Goal: Information Seeking & Learning: Find specific fact

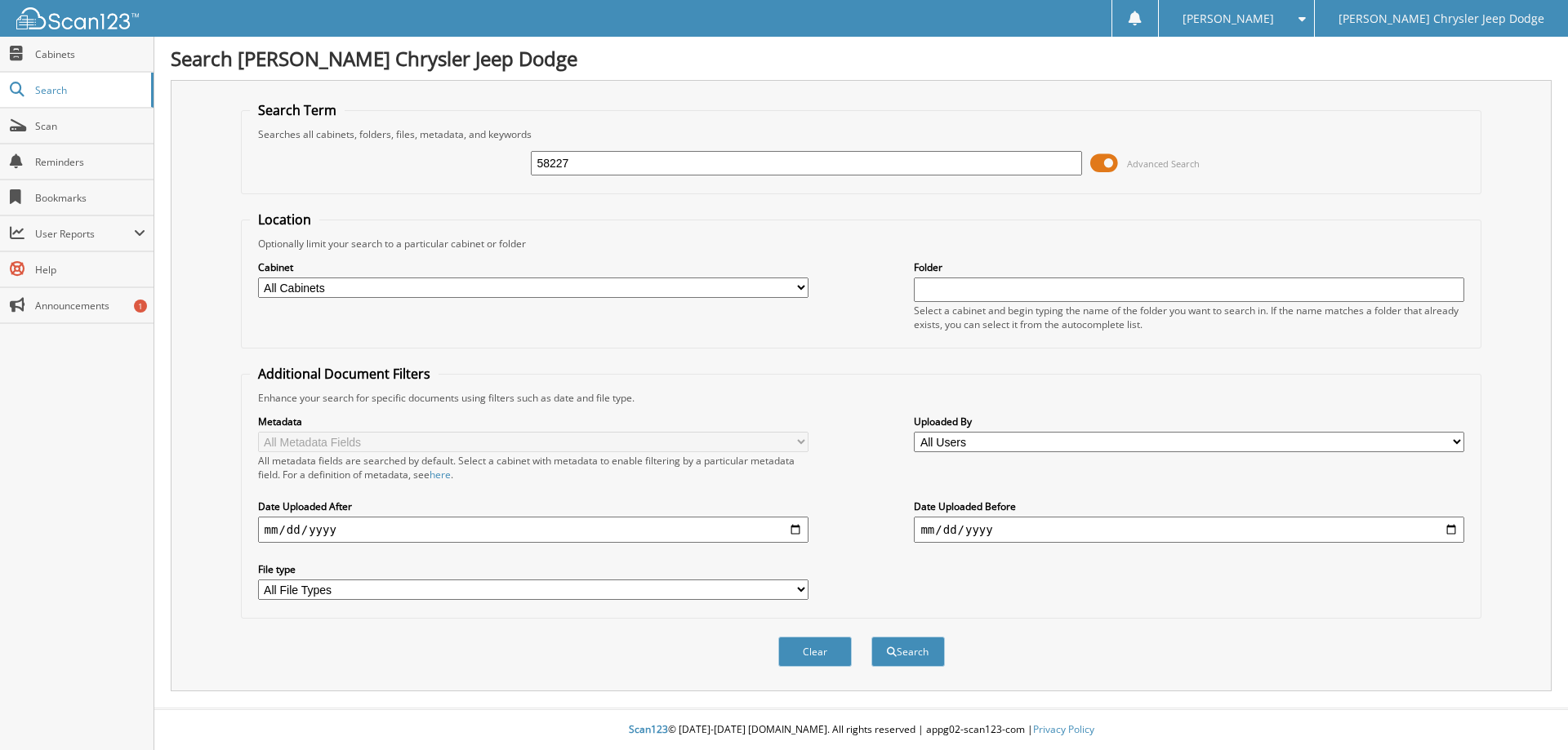
type input "58227"
click at [872, 637] on button "Search" at bounding box center [908, 652] width 74 height 31
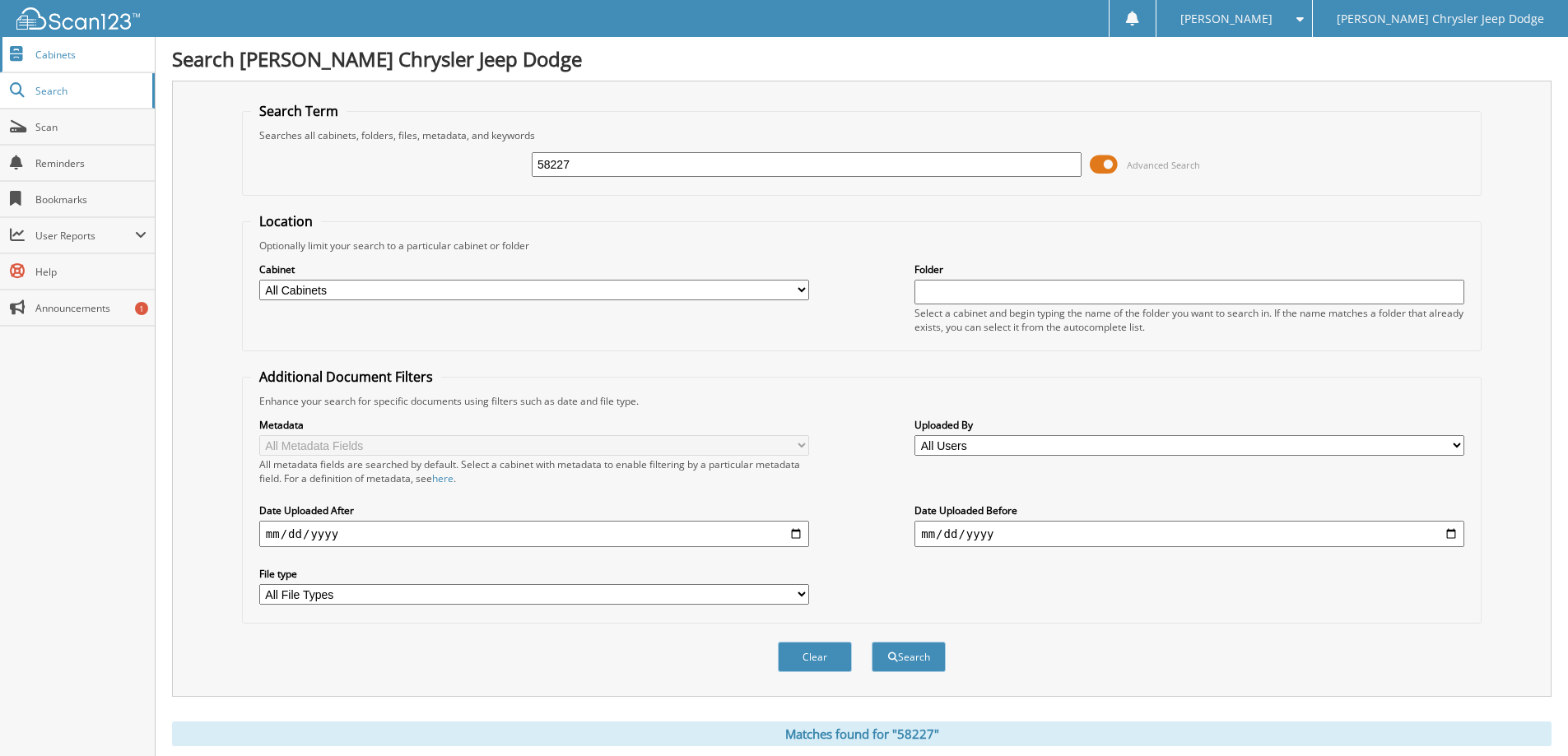
click at [64, 52] on span "Cabinets" at bounding box center [90, 54] width 111 height 14
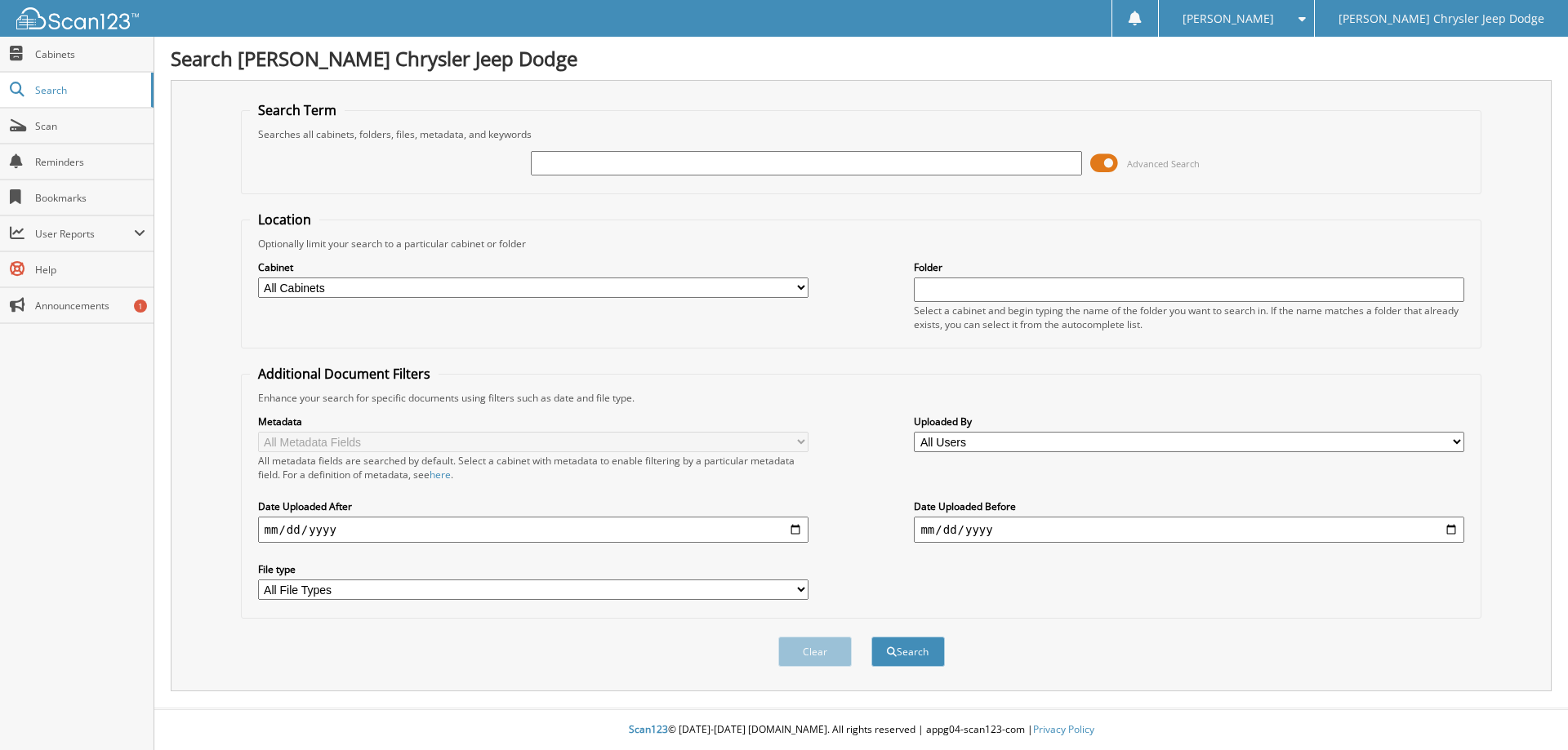
click at [608, 166] on input "text" at bounding box center [805, 162] width 550 height 24
type input "58227"
click at [872, 637] on button "Search" at bounding box center [908, 652] width 74 height 31
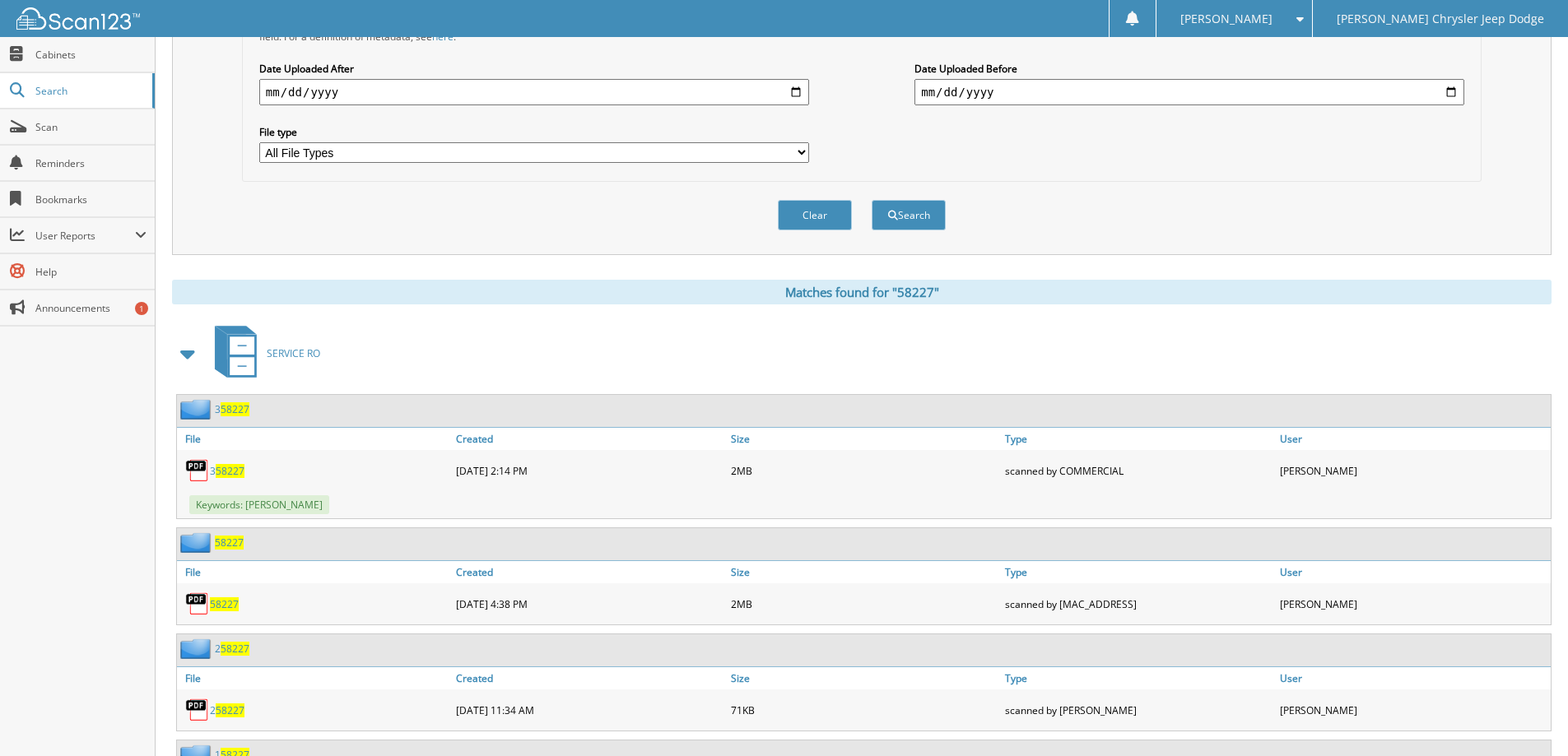
scroll to position [494, 0]
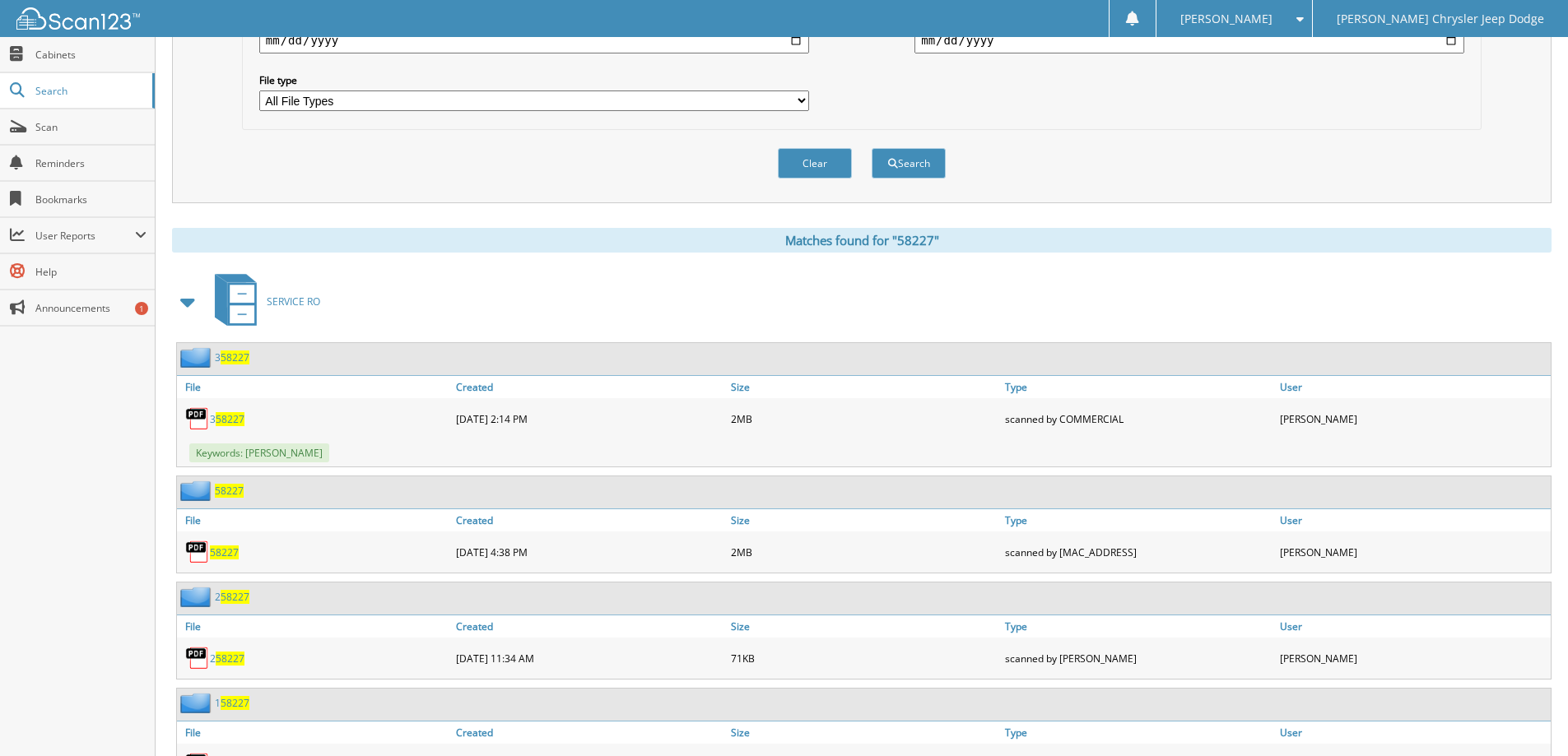
click at [223, 552] on span "58227" at bounding box center [224, 552] width 29 height 14
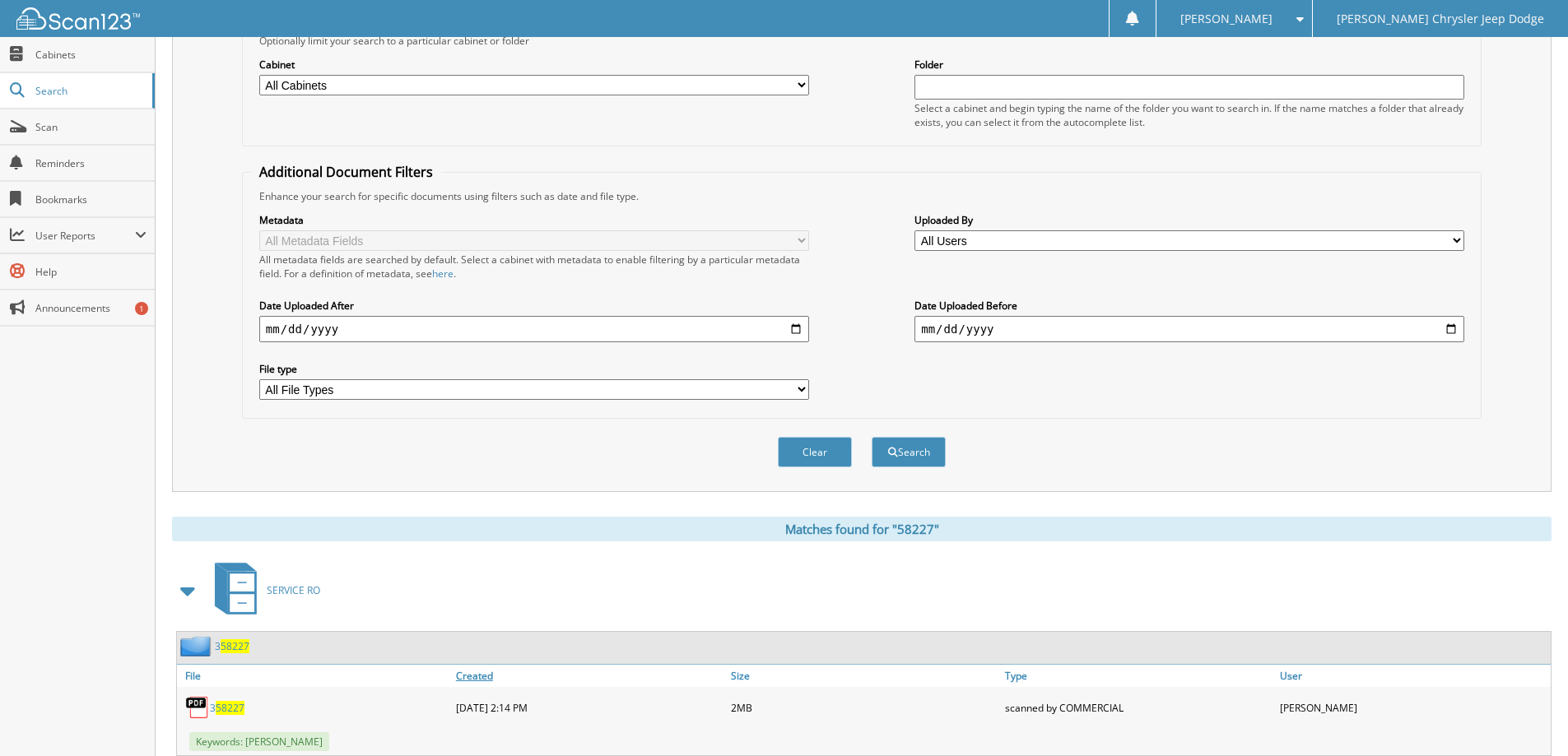
scroll to position [0, 0]
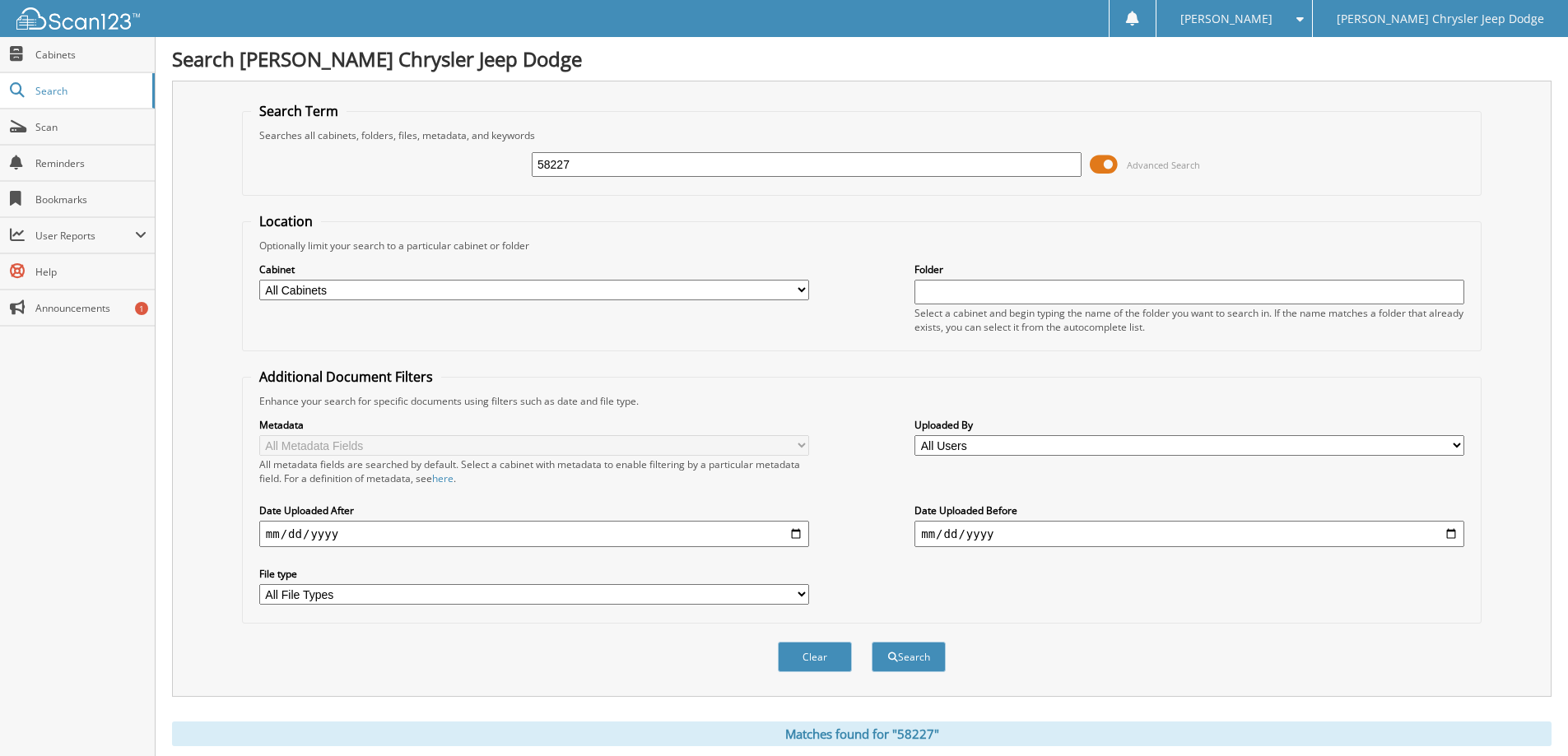
click at [625, 172] on input "58227" at bounding box center [807, 164] width 550 height 24
type input "[PERSON_NAME]"
click at [872, 642] on button "Search" at bounding box center [909, 657] width 74 height 31
click at [69, 52] on span "Cabinets" at bounding box center [90, 54] width 111 height 14
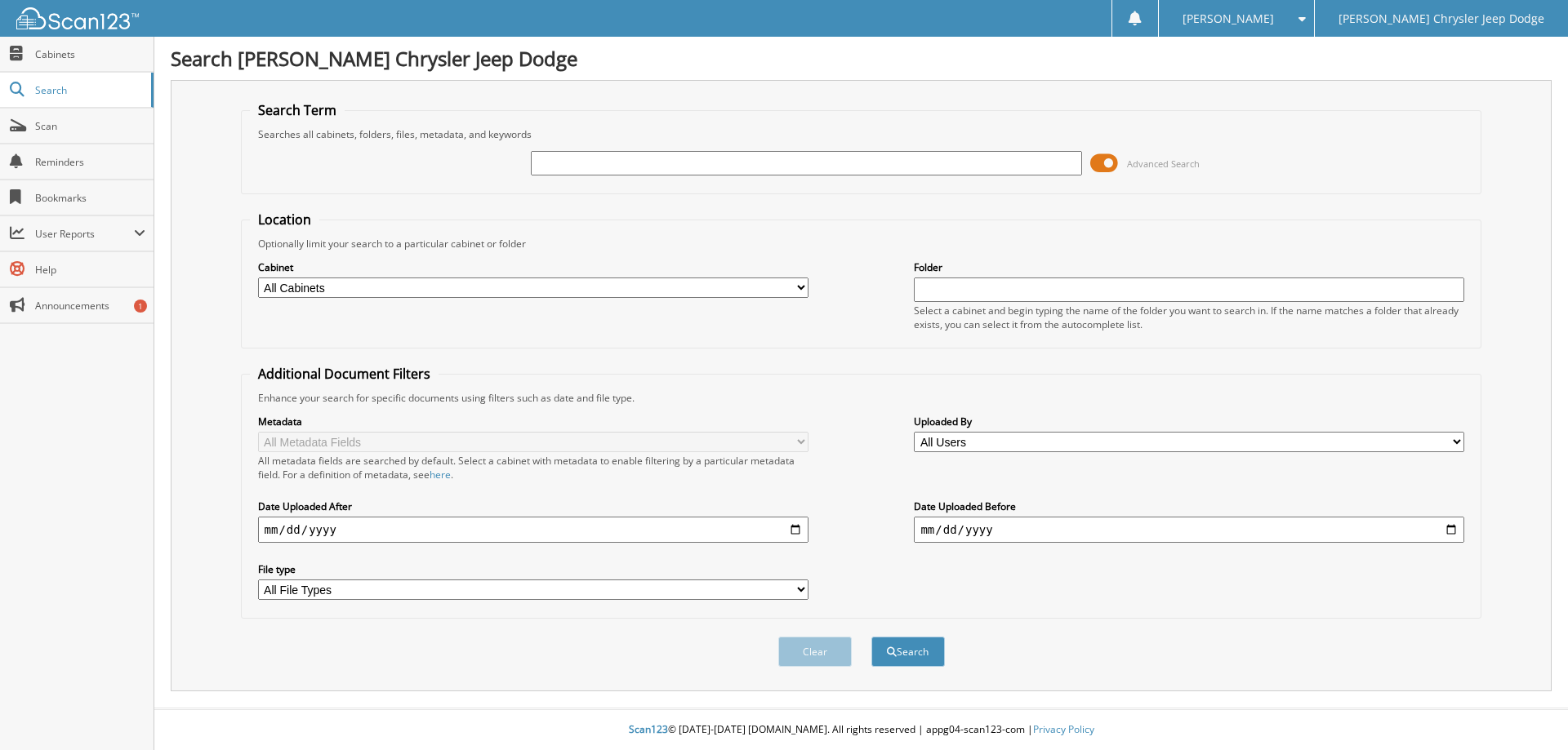
click at [504, 292] on select "All Cabinets PARTS INVOICES SERVICE CONTRACTS SERVICE RO Needs Filing" at bounding box center [533, 287] width 550 height 21
select select "6455"
click at [258, 277] on select "All Cabinets PARTS INVOICES SERVICE CONTRACTS SERVICE RO Needs Filing" at bounding box center [533, 287] width 550 height 21
click at [608, 169] on input "text" at bounding box center [805, 162] width 550 height 24
type input "58227"
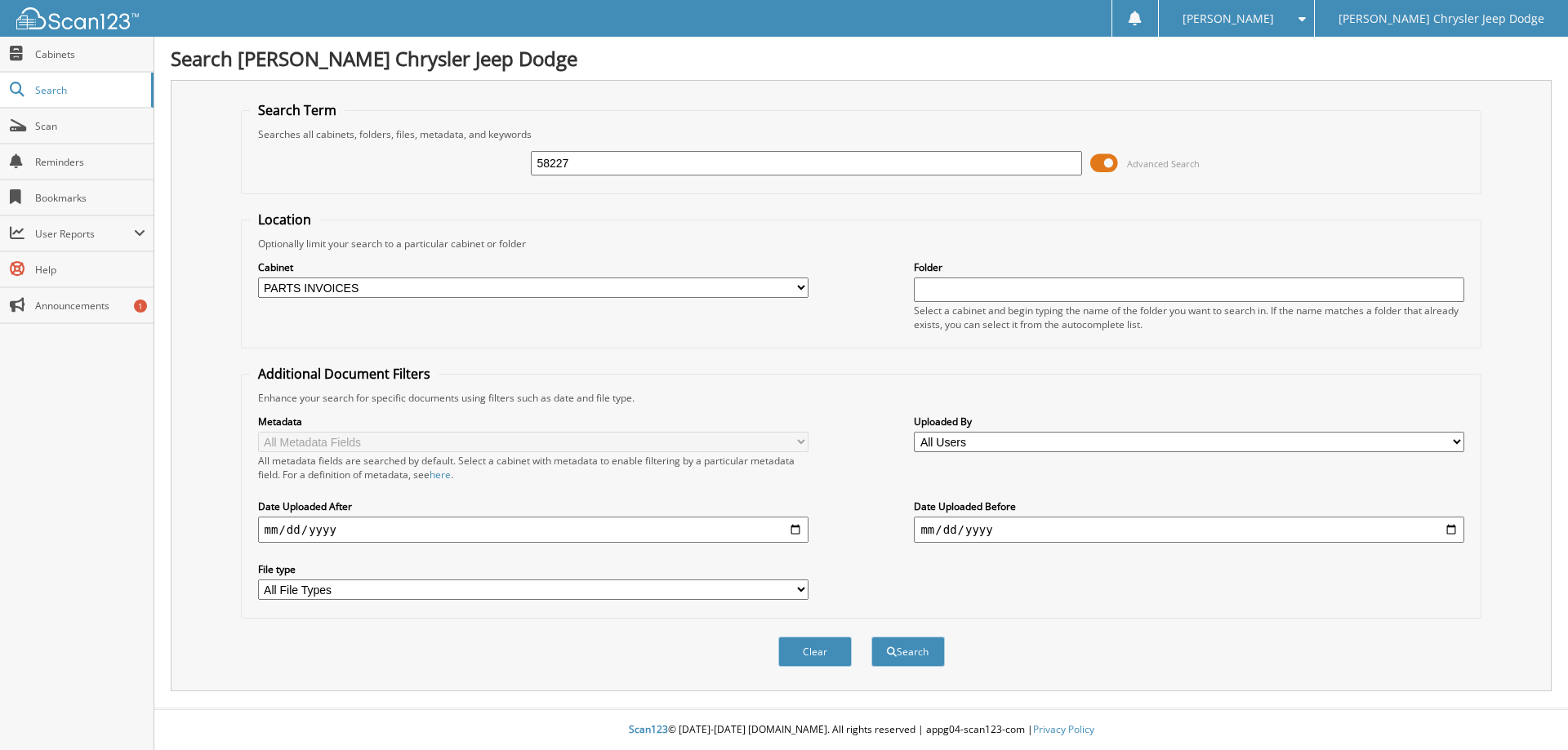
click at [872, 637] on button "Search" at bounding box center [908, 652] width 74 height 31
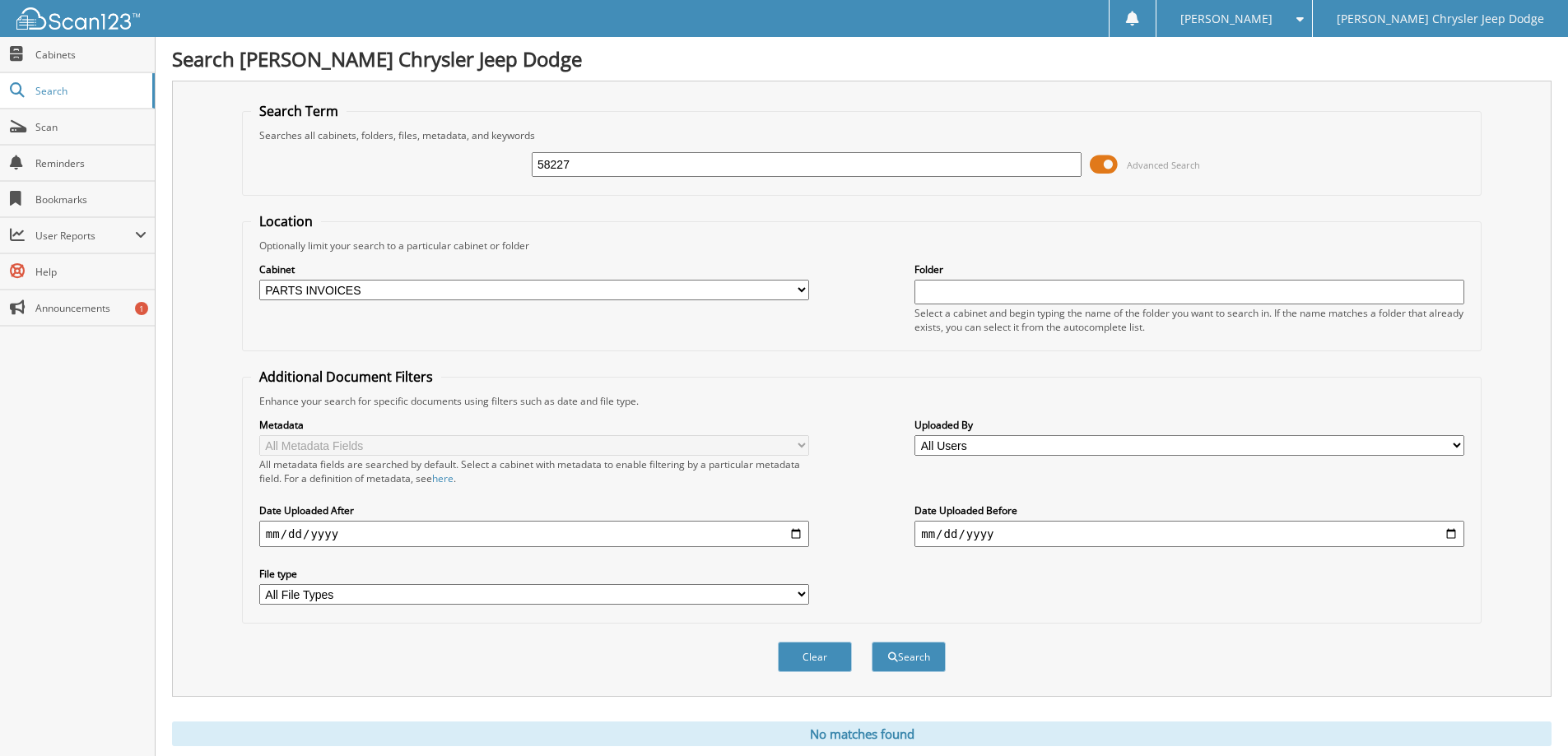
click at [382, 288] on select "All Cabinets PARTS INVOICES SERVICE CONTRACTS SERVICE RO Needs Filing" at bounding box center [535, 289] width 550 height 21
select select
click at [260, 279] on select "All Cabinets PARTS INVOICES SERVICE CONTRACTS SERVICE RO Needs Filing" at bounding box center [535, 289] width 550 height 21
click at [899, 655] on button "Search" at bounding box center [909, 657] width 74 height 31
click at [64, 85] on span "Search" at bounding box center [90, 90] width 109 height 14
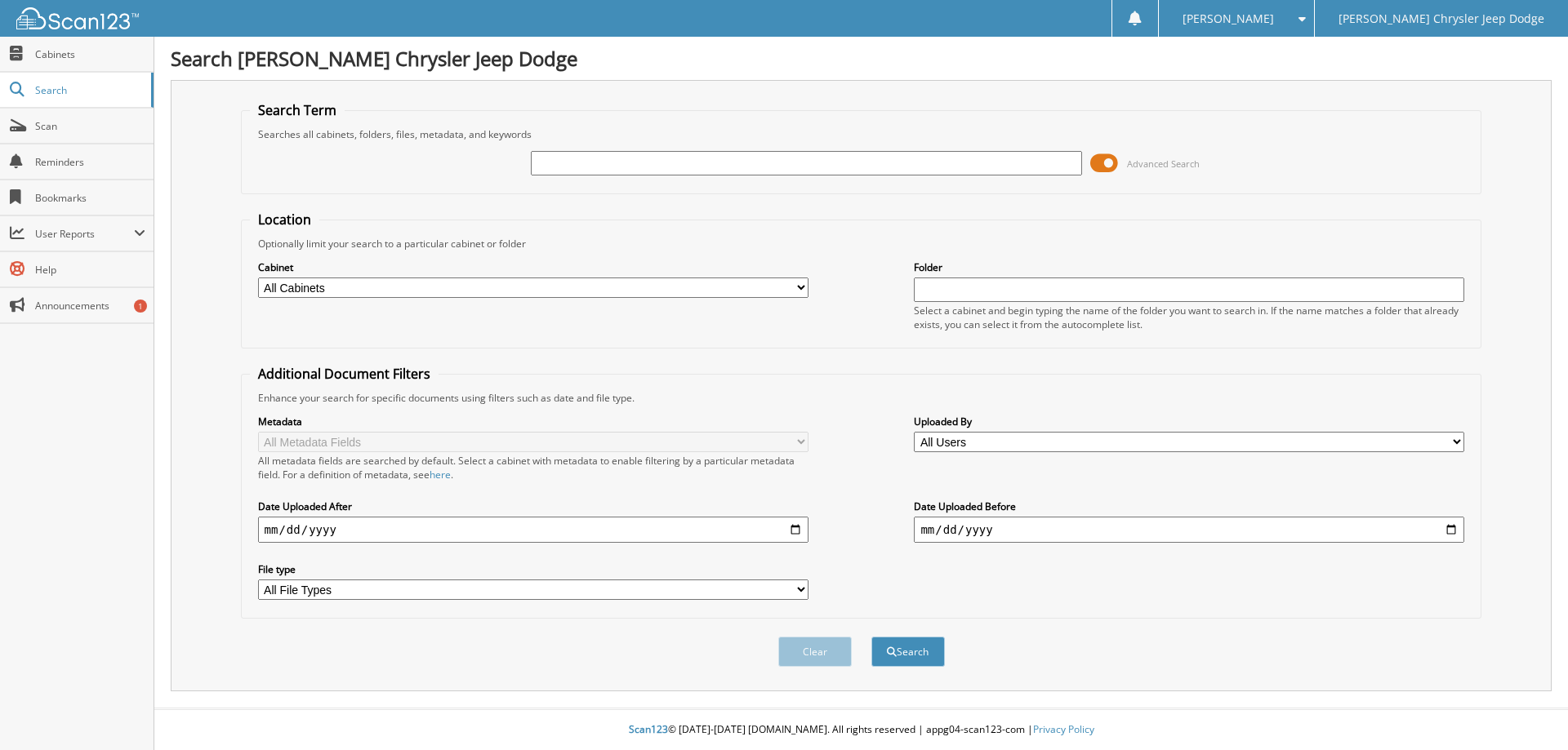
click at [624, 170] on input "text" at bounding box center [805, 162] width 550 height 24
type input "58228"
click at [872, 637] on button "Search" at bounding box center [908, 652] width 74 height 31
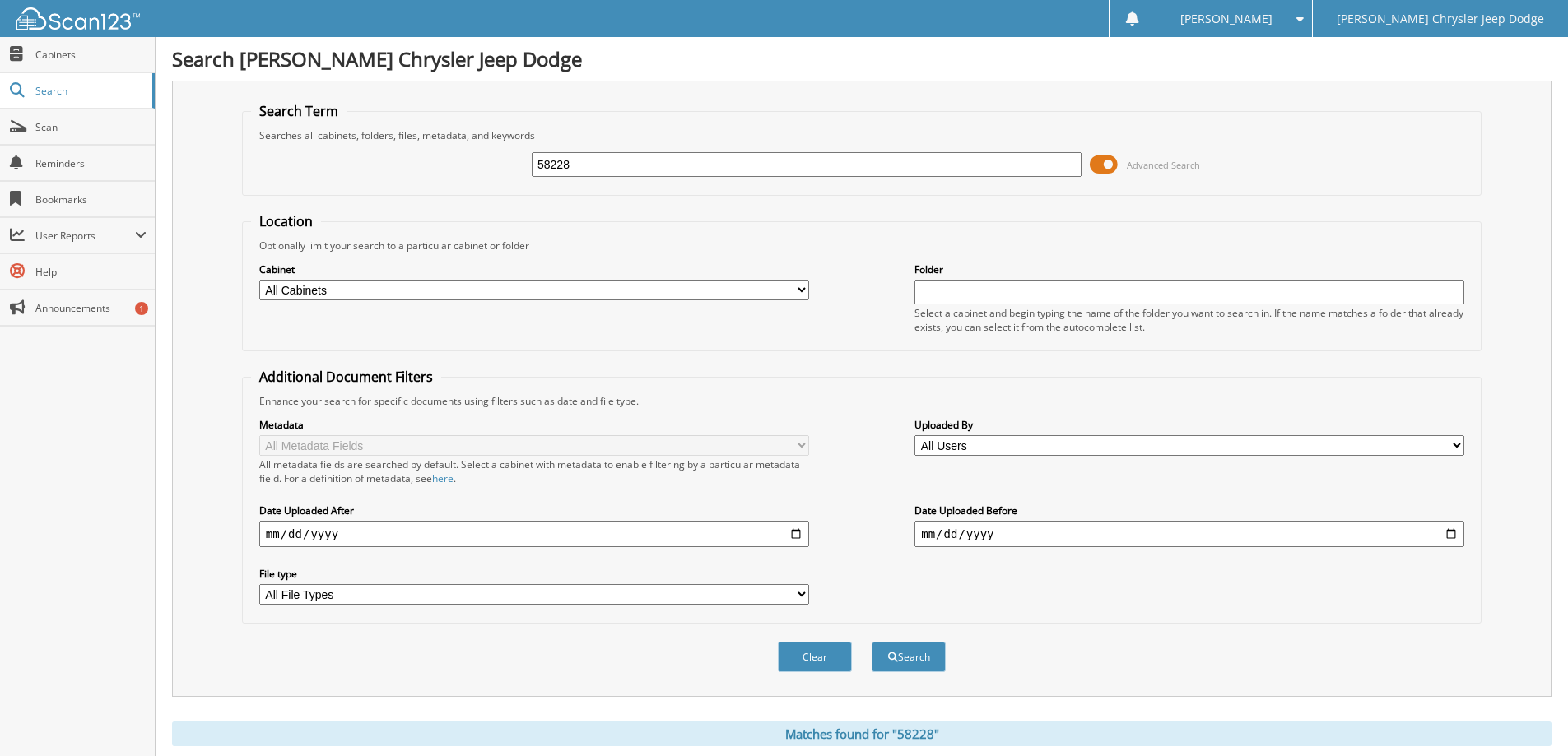
click at [386, 285] on select "All Cabinets PARTS INVOICES SERVICE CONTRACTS SERVICE RO Needs Filing" at bounding box center [535, 289] width 550 height 21
click at [356, 301] on div "Cabinet All Cabinets PARTS INVOICES SERVICE CONTRACTS SERVICE RO Needs Filing" at bounding box center [535, 280] width 550 height 41
click at [340, 288] on select "All Cabinets PARTS INVOICES SERVICE CONTRACTS SERVICE RO Needs Filing" at bounding box center [535, 289] width 550 height 21
select select "6455"
click at [260, 279] on select "All Cabinets PARTS INVOICES SERVICE CONTRACTS SERVICE RO Needs Filing" at bounding box center [535, 289] width 550 height 21
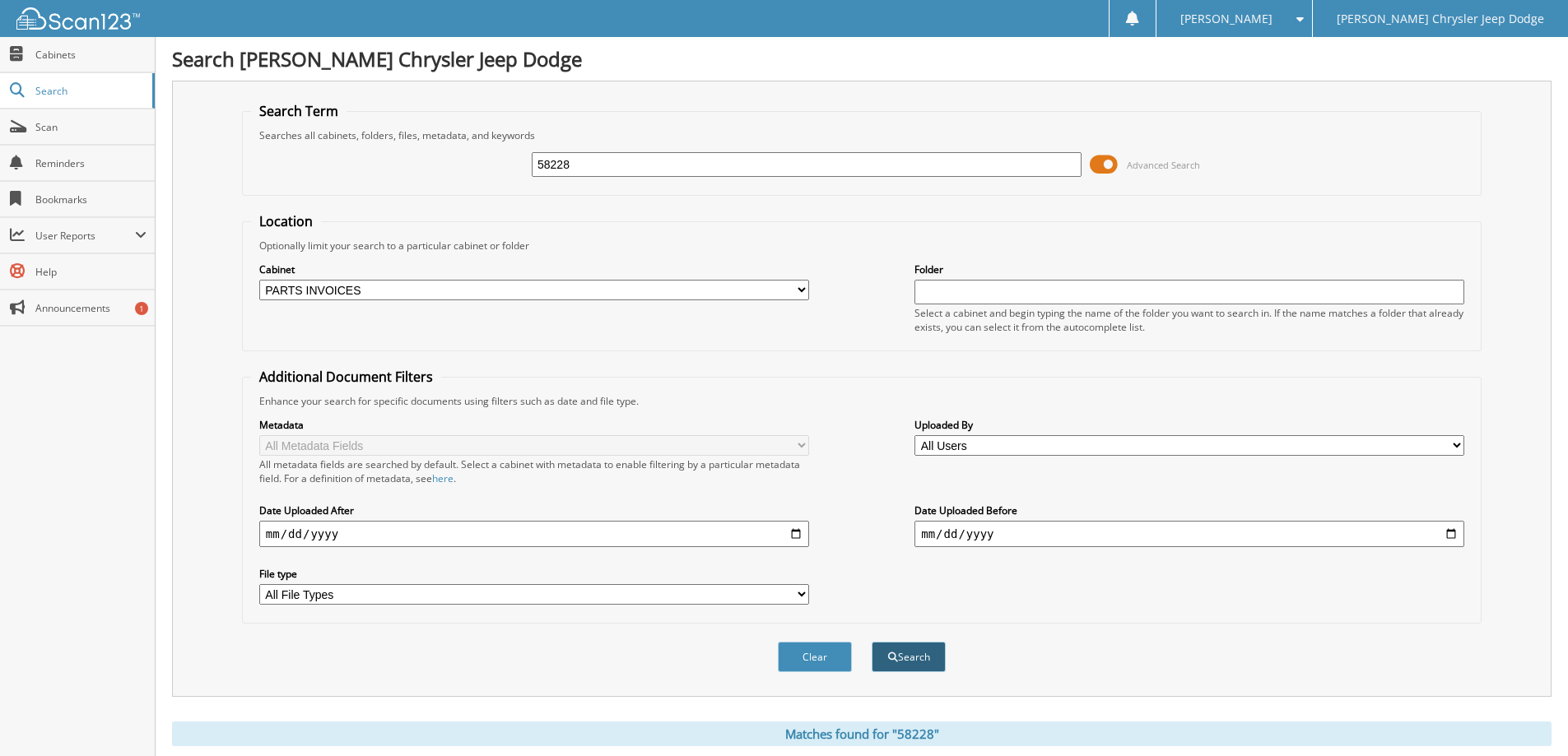
click at [924, 655] on button "Search" at bounding box center [909, 657] width 74 height 31
click at [383, 292] on select "All Cabinets PARTS INVOICES SERVICE CONTRACTS SERVICE RO Needs Filing" at bounding box center [535, 289] width 550 height 21
select select
click at [260, 279] on select "All Cabinets PARTS INVOICES SERVICE CONTRACTS SERVICE RO Needs Filing" at bounding box center [535, 289] width 550 height 21
click at [917, 660] on button "Search" at bounding box center [909, 657] width 74 height 31
